Goal: Information Seeking & Learning: Learn about a topic

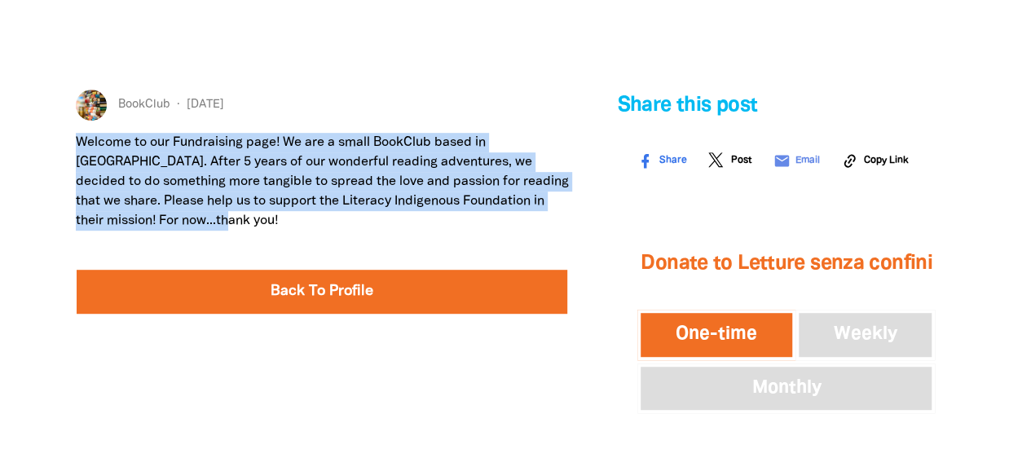
drag, startPoint x: 213, startPoint y: 227, endPoint x: 65, endPoint y: 144, distance: 170.0
click at [65, 144] on div "BookClub [DATE] Welcome to our Fundraising page! We are a small BookClub based …" at bounding box center [322, 386] width 542 height 593
copy p "Welcome to our Fundraising page! We are a small BookClub based in [GEOGRAPHIC_D…"
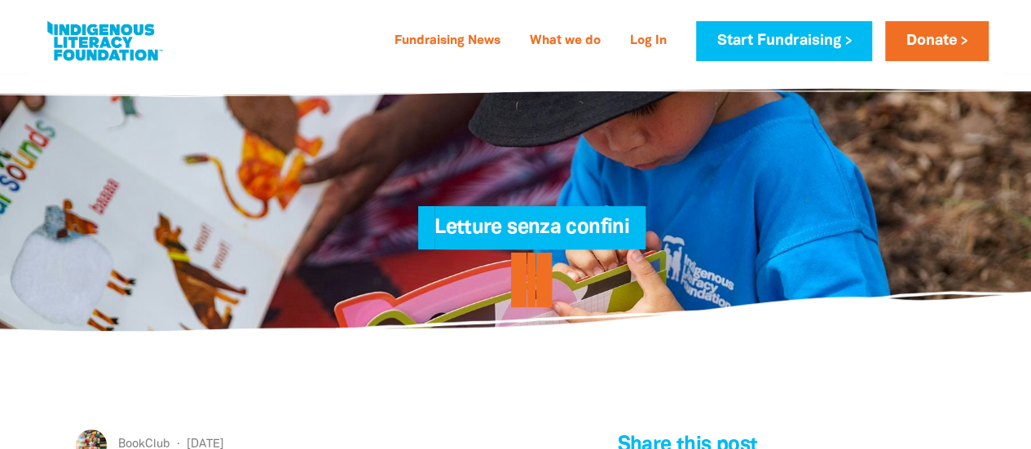
click at [103, 46] on link at bounding box center [104, 41] width 122 height 50
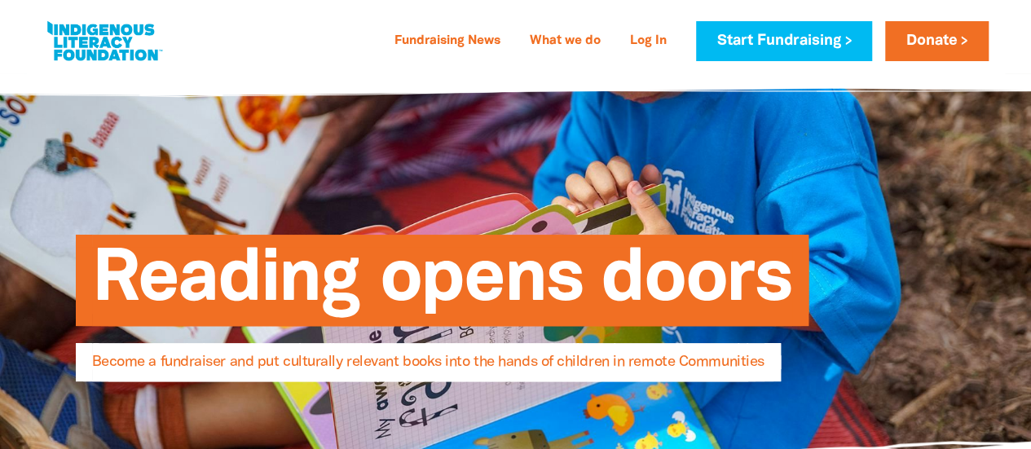
select select "AU"
click at [97, 35] on link at bounding box center [104, 41] width 122 height 50
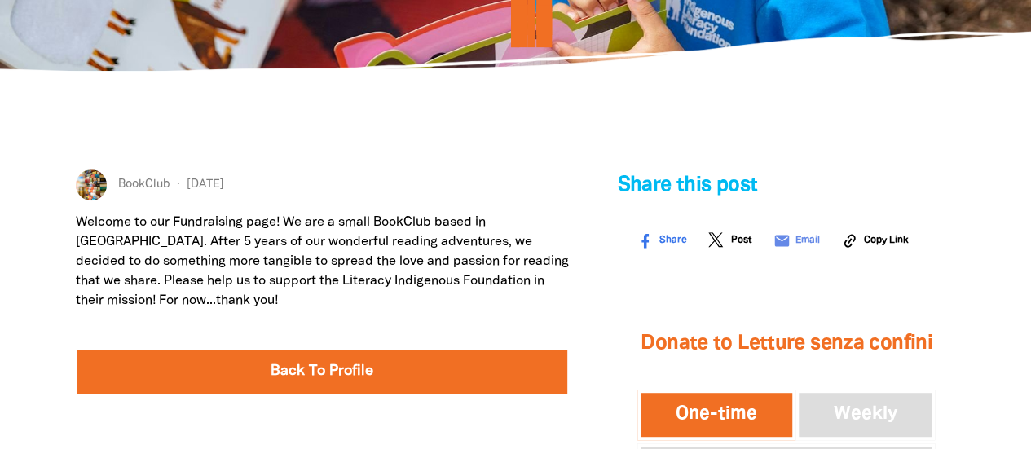
scroll to position [267, 0]
